Goal: Complete application form

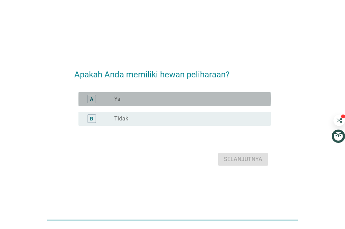
click at [204, 99] on div "radio_button_unchecked Ya" at bounding box center [186, 99] width 145 height 7
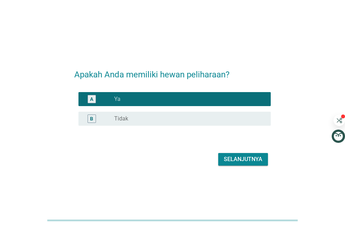
click at [242, 160] on div "Selanjutnya" at bounding box center [243, 159] width 39 height 8
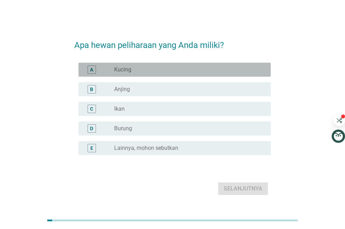
click at [199, 66] on div "radio_button_unchecked Kucing" at bounding box center [189, 70] width 151 height 8
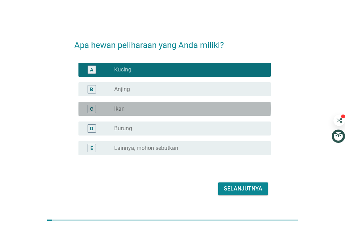
click at [193, 111] on div "radio_button_unchecked Ikan" at bounding box center [186, 108] width 145 height 7
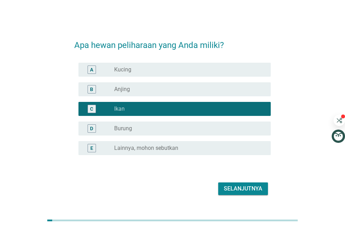
click at [170, 67] on div "radio_button_unchecked Kucing" at bounding box center [186, 69] width 145 height 7
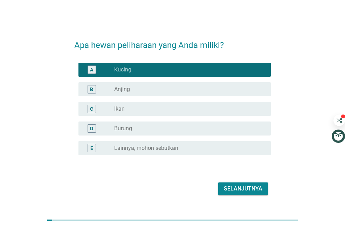
click at [239, 188] on div "Selanjutnya" at bounding box center [243, 189] width 39 height 8
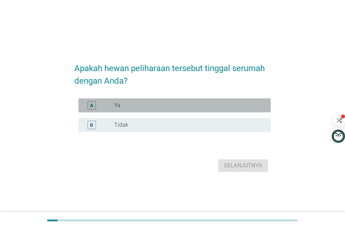
click at [144, 106] on div "radio_button_unchecked Ya" at bounding box center [186, 105] width 145 height 7
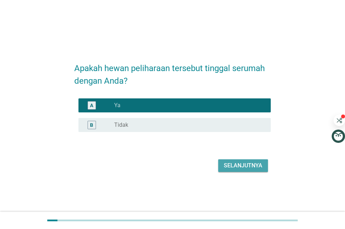
click at [231, 163] on div "Selanjutnya" at bounding box center [243, 165] width 39 height 8
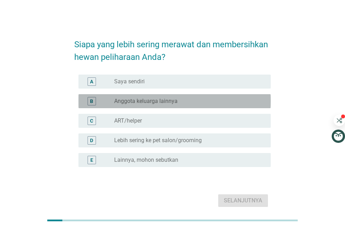
click at [137, 98] on label "Anggota keluarga lainnya" at bounding box center [145, 101] width 63 height 7
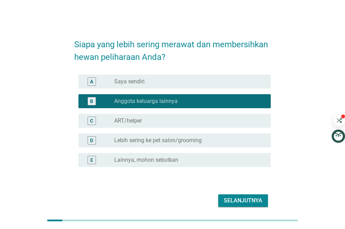
click at [238, 201] on div "Selanjutnya" at bounding box center [243, 201] width 39 height 8
